Goal: Check status: Check status

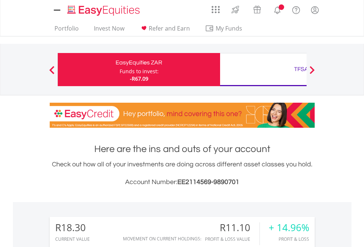
scroll to position [71, 116]
click at [120, 70] on div "Funds to invest:" at bounding box center [139, 71] width 39 height 7
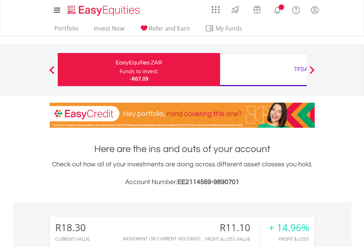
scroll to position [71, 116]
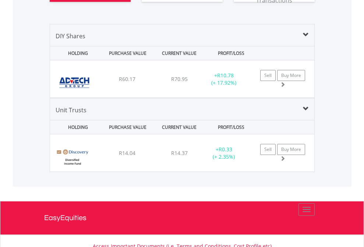
scroll to position [863, 0]
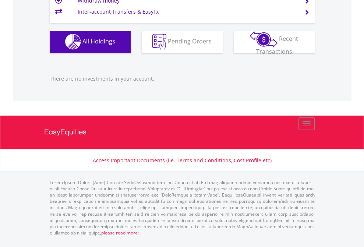
scroll to position [71, 116]
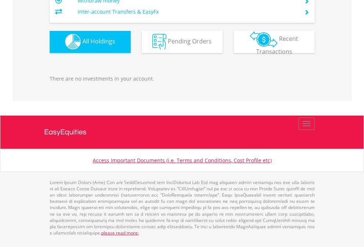
scroll to position [71, 116]
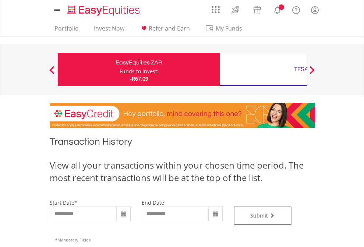
type input "**********"
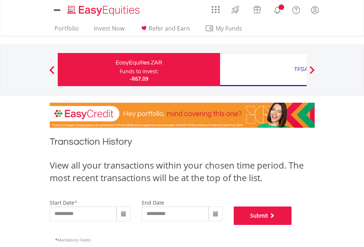
click at [292, 225] on button "Submit" at bounding box center [263, 216] width 58 height 18
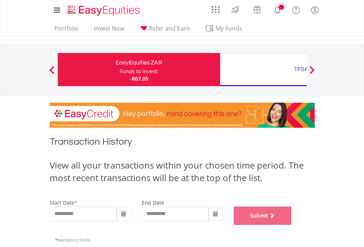
scroll to position [299, 0]
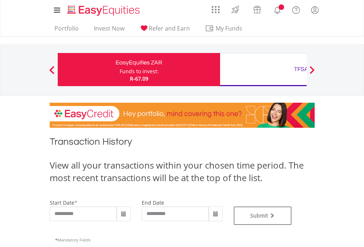
click at [263, 70] on div "TFSA" at bounding box center [302, 69] width 154 height 10
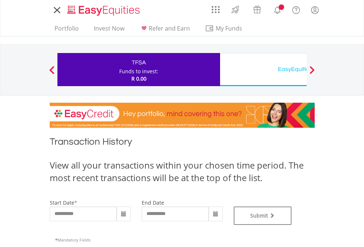
type input "**********"
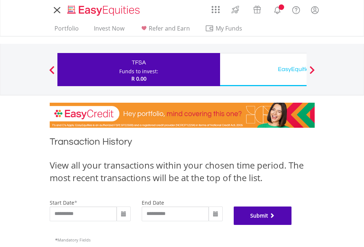
click at [292, 225] on button "Submit" at bounding box center [263, 216] width 58 height 18
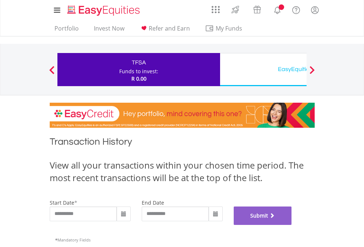
scroll to position [299, 0]
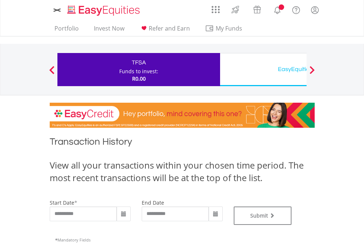
click at [263, 70] on div "EasyEquities USD" at bounding box center [302, 69] width 154 height 10
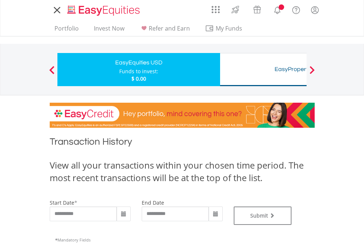
type input "**********"
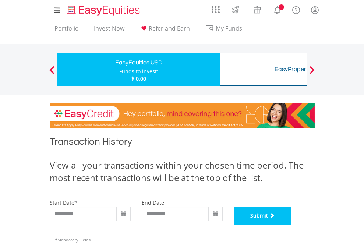
click at [292, 225] on button "Submit" at bounding box center [263, 216] width 58 height 18
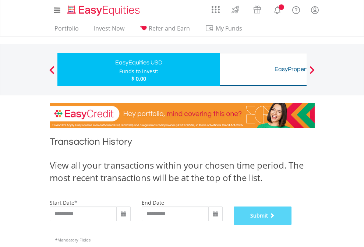
scroll to position [299, 0]
